Goal: Find specific page/section: Find specific page/section

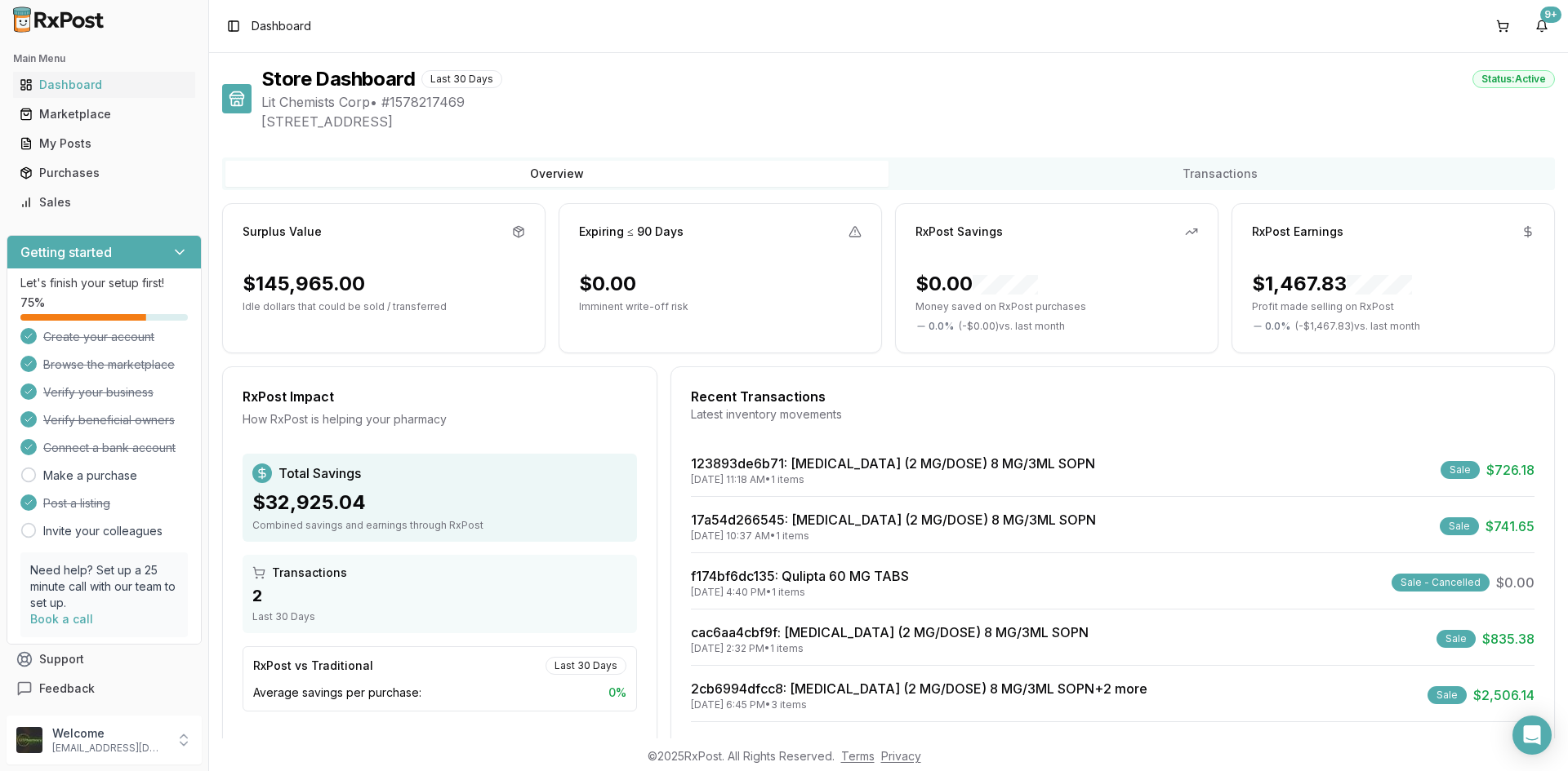
click at [43, 201] on div "Sales" at bounding box center [105, 203] width 169 height 16
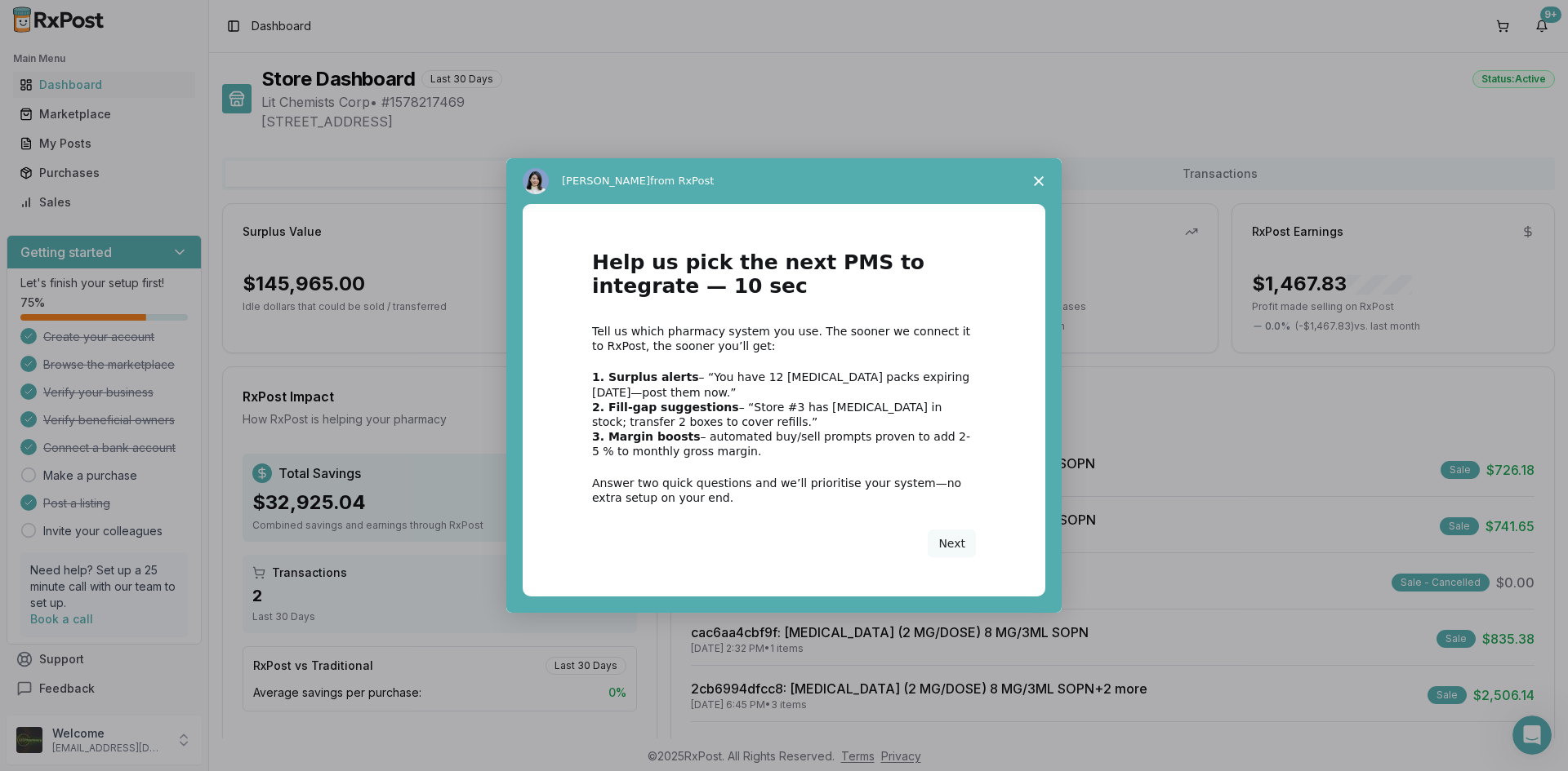
click at [1044, 181] on span "Close survey" at bounding box center [1038, 181] width 46 height 46
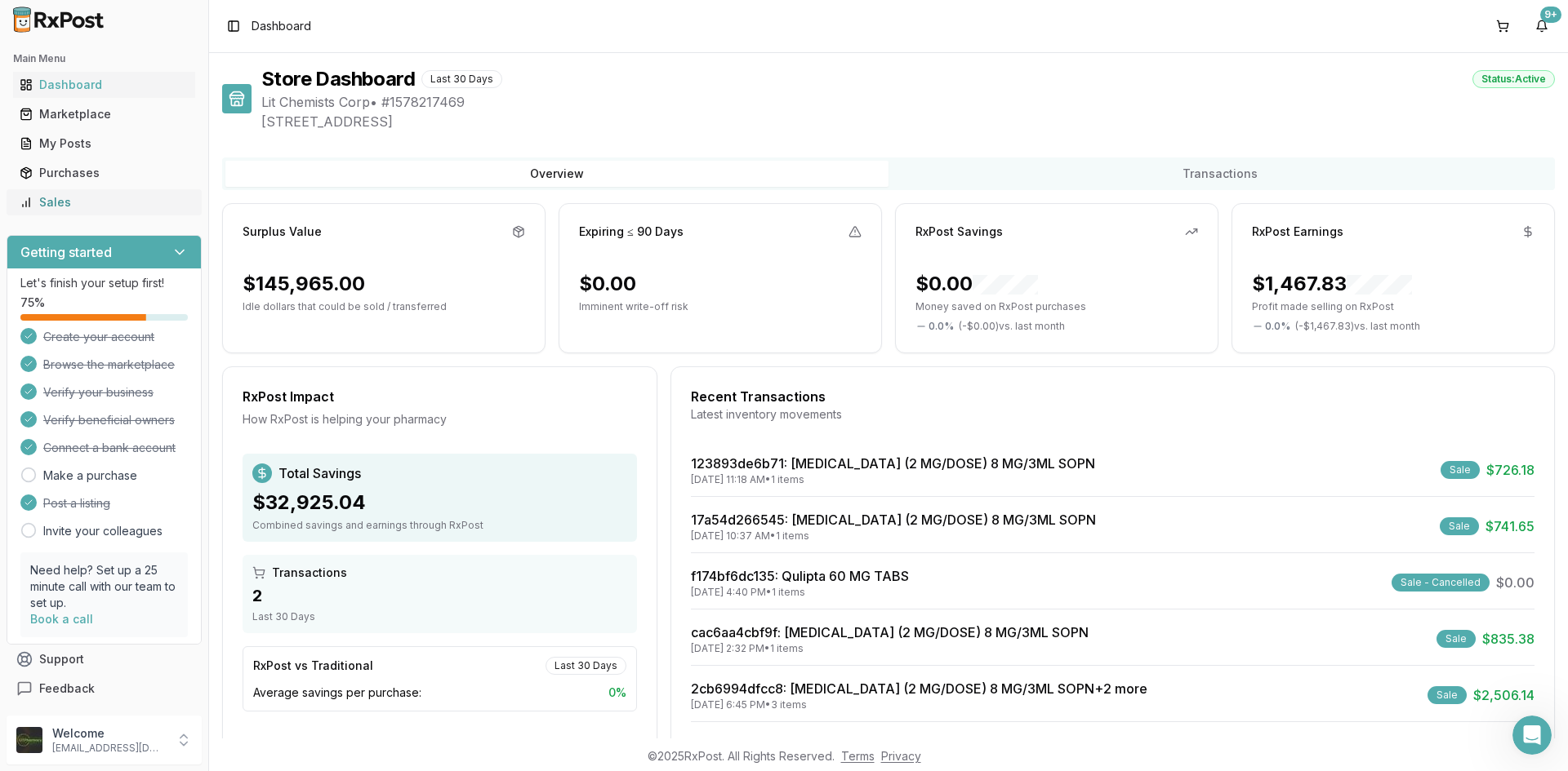
drag, startPoint x: 123, startPoint y: 204, endPoint x: 133, endPoint y: 204, distance: 10.0
click at [124, 204] on div "Sales" at bounding box center [105, 203] width 169 height 16
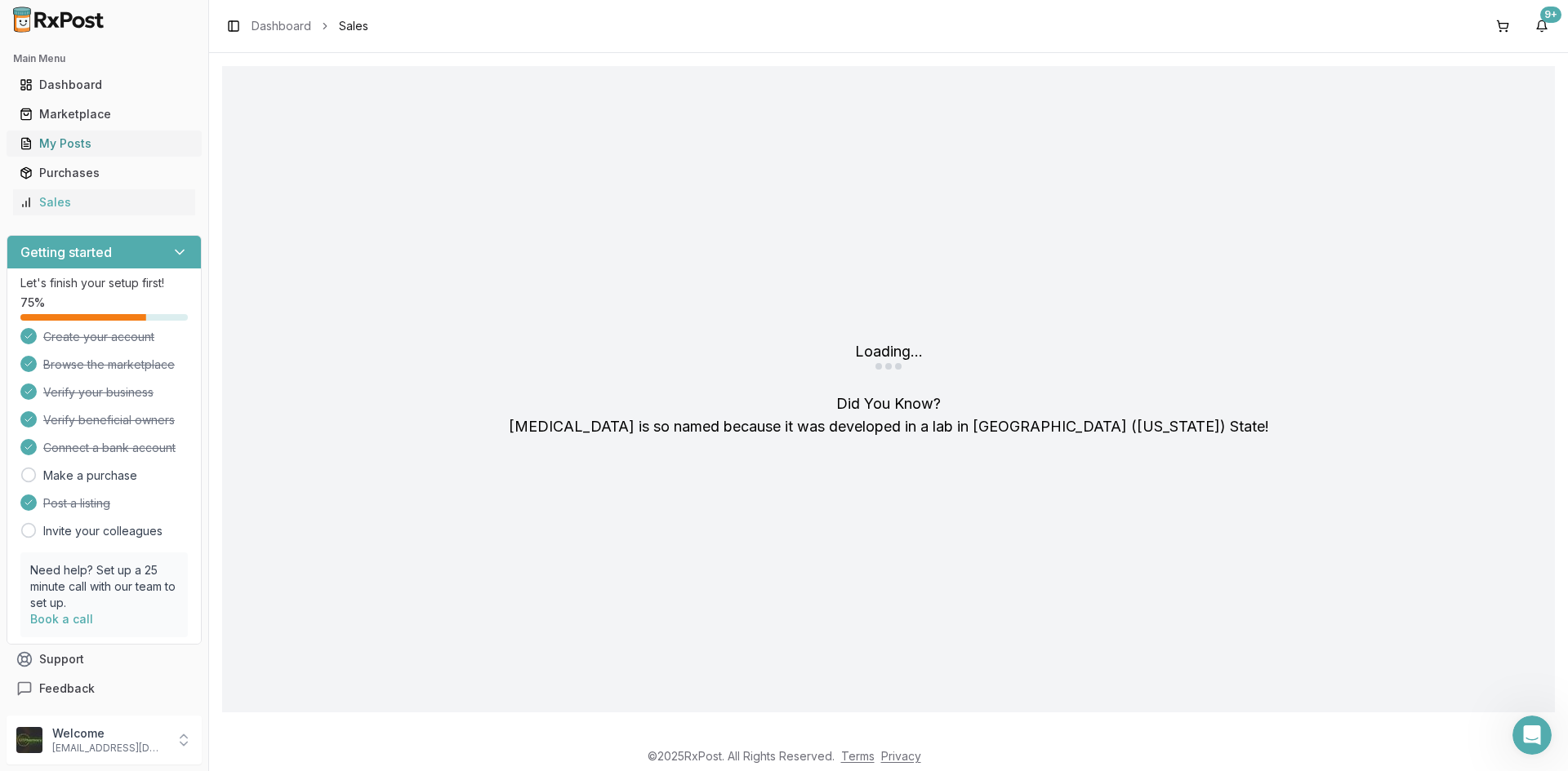
click at [105, 149] on div "My Posts" at bounding box center [105, 143] width 169 height 16
